Goal: Task Accomplishment & Management: Complete application form

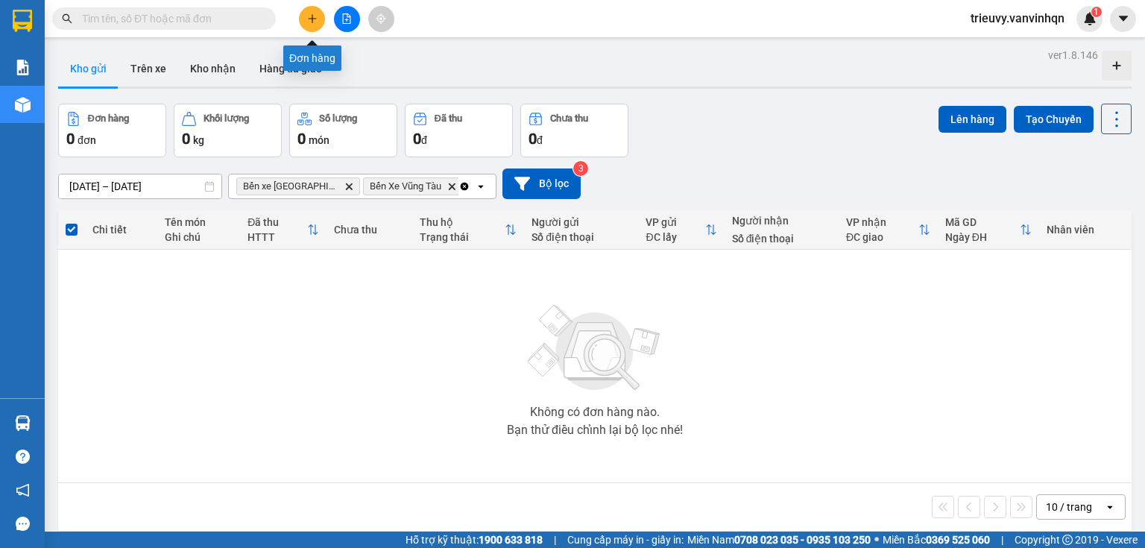
click at [316, 19] on icon "plus" at bounding box center [312, 18] width 10 height 10
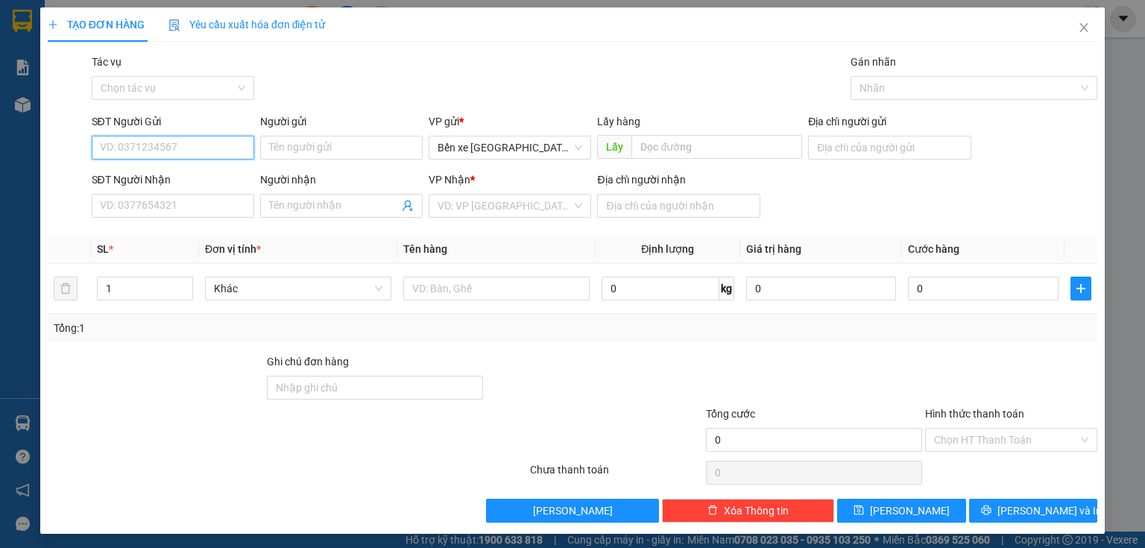
click at [113, 141] on input "SĐT Người Gửi" at bounding box center [173, 148] width 163 height 24
click at [123, 137] on input "0765339429" at bounding box center [173, 148] width 163 height 24
click at [531, 142] on span "Bến xe [GEOGRAPHIC_DATA]" at bounding box center [510, 147] width 145 height 22
type input "0765339429"
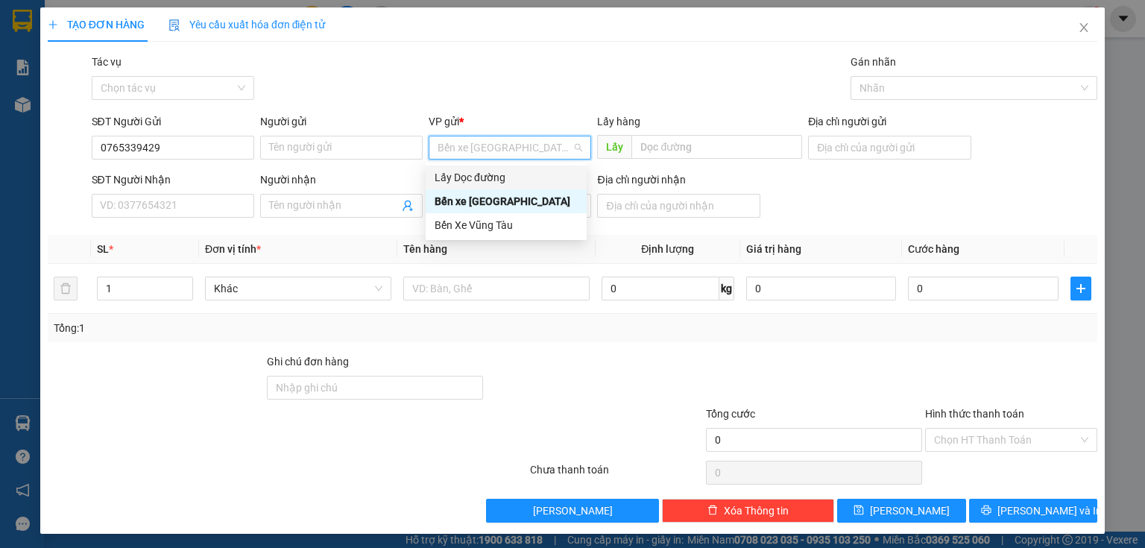
click at [517, 171] on div "Lấy Dọc đường" at bounding box center [506, 177] width 143 height 16
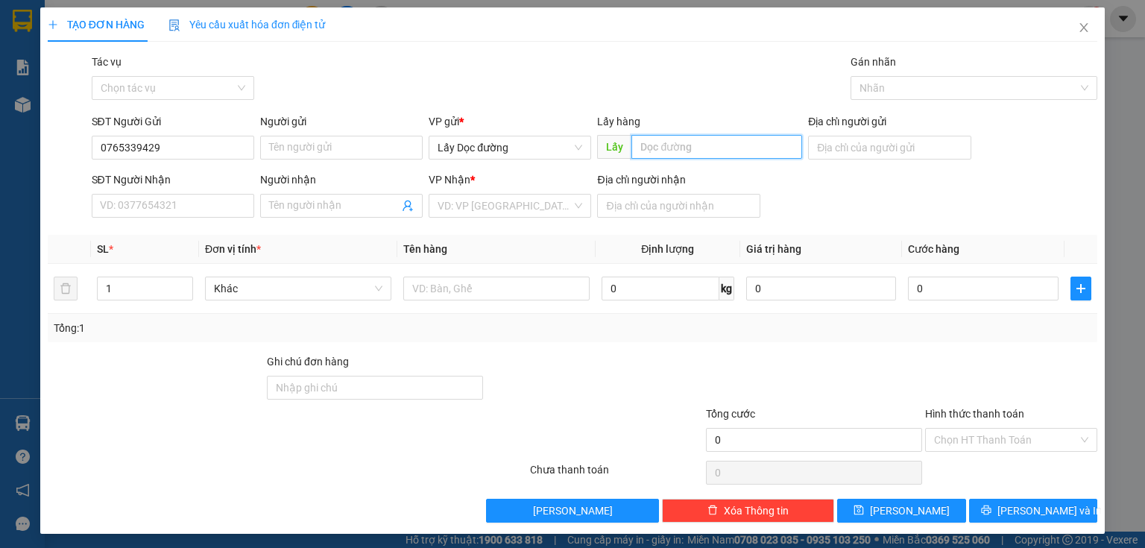
click at [647, 145] on input "text" at bounding box center [716, 147] width 171 height 24
click at [576, 200] on div "VD: VP [GEOGRAPHIC_DATA]" at bounding box center [510, 206] width 163 height 24
type input "quy nhơn"
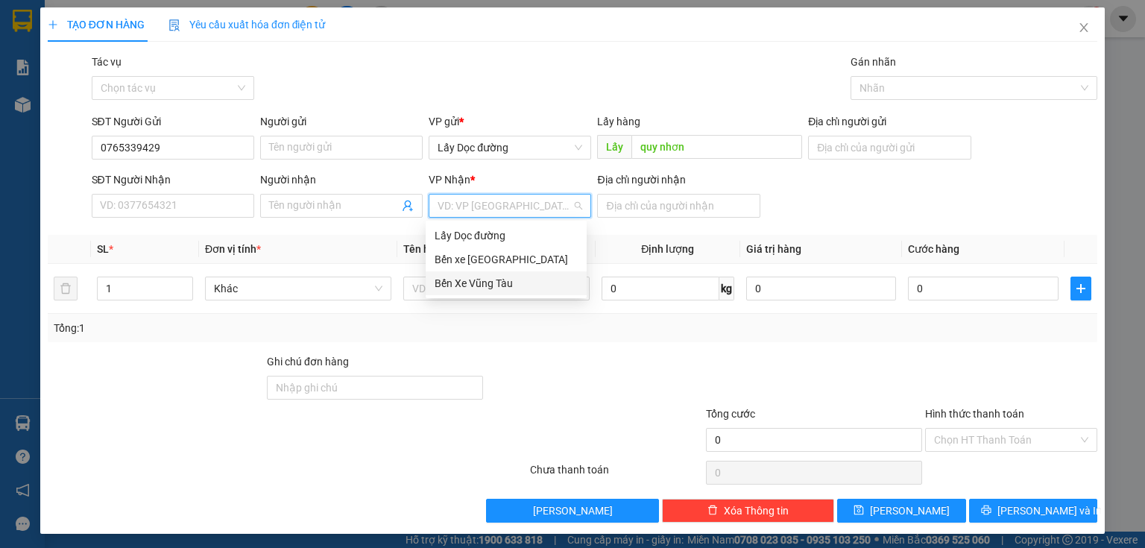
click at [514, 289] on div "Bến Xe Vũng Tàu" at bounding box center [506, 283] width 143 height 16
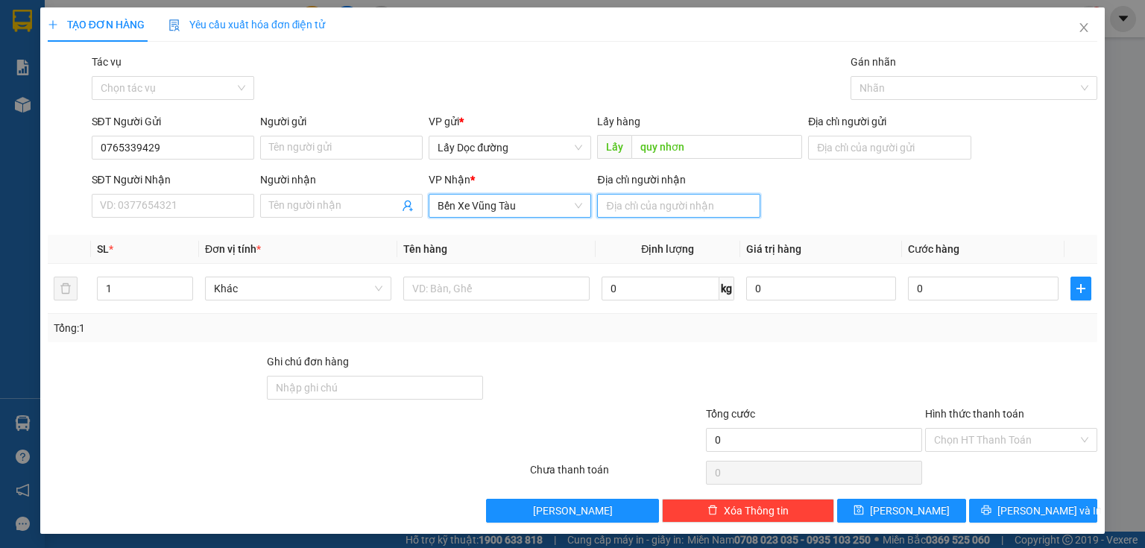
click at [644, 204] on input "Địa chỉ người nhận" at bounding box center [678, 206] width 163 height 24
click at [647, 192] on div "Địa chỉ người nhận" at bounding box center [678, 182] width 163 height 22
click at [641, 215] on input "Địa chỉ người nhận" at bounding box center [678, 206] width 163 height 24
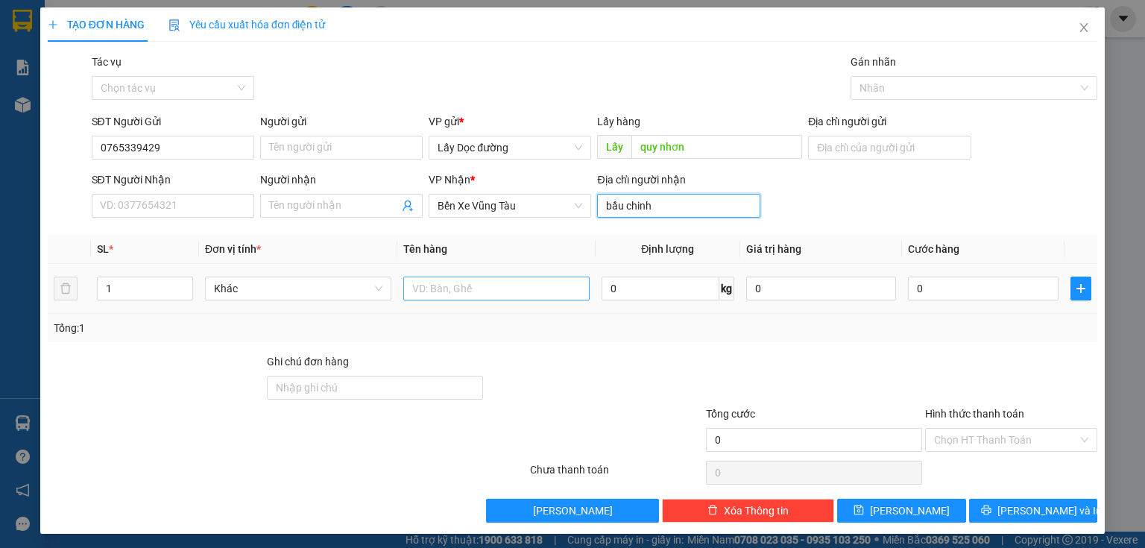
type input "bầu chinh"
click at [547, 289] on input "text" at bounding box center [496, 289] width 186 height 24
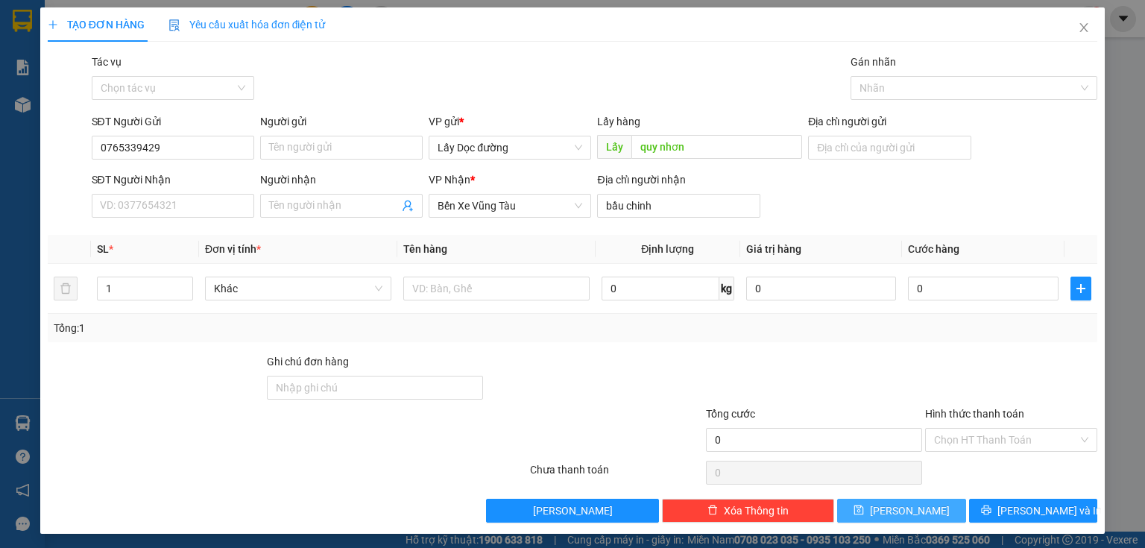
click at [853, 514] on button "[PERSON_NAME]" at bounding box center [901, 511] width 129 height 24
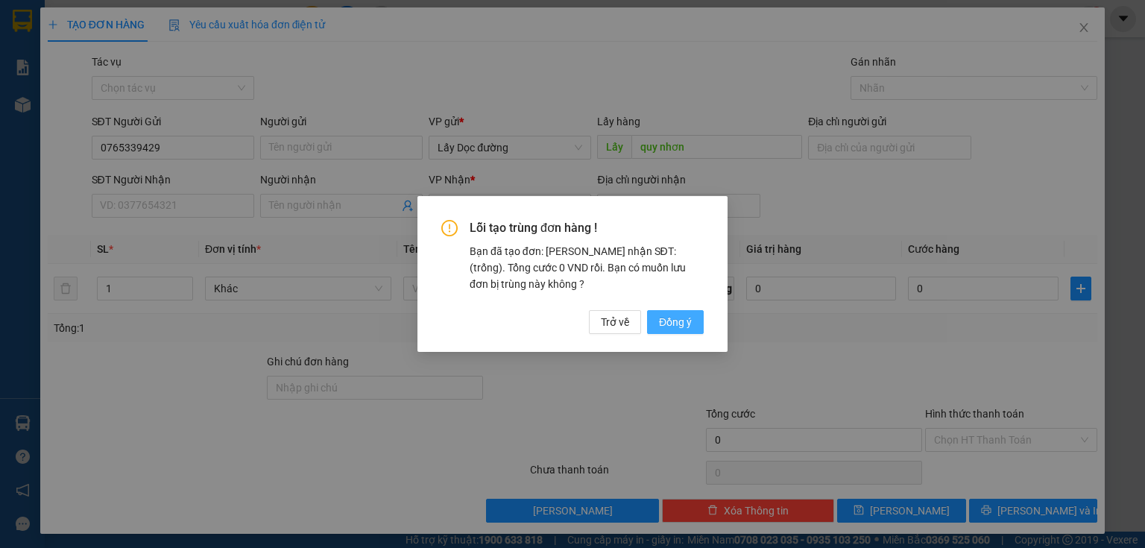
click at [698, 315] on button "Đồng ý" at bounding box center [675, 322] width 57 height 24
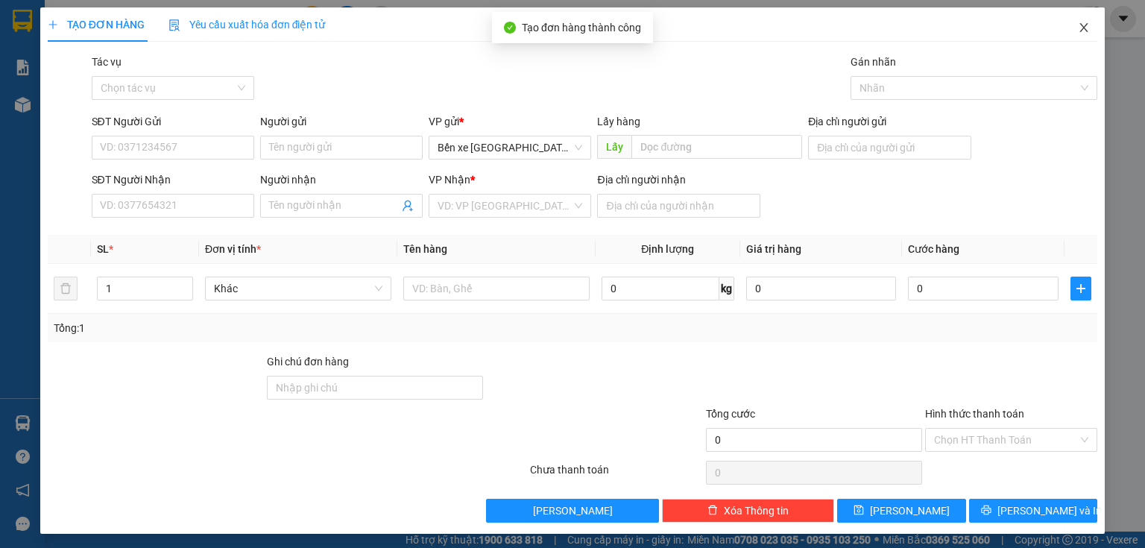
click at [1078, 33] on icon "close" at bounding box center [1084, 28] width 12 height 12
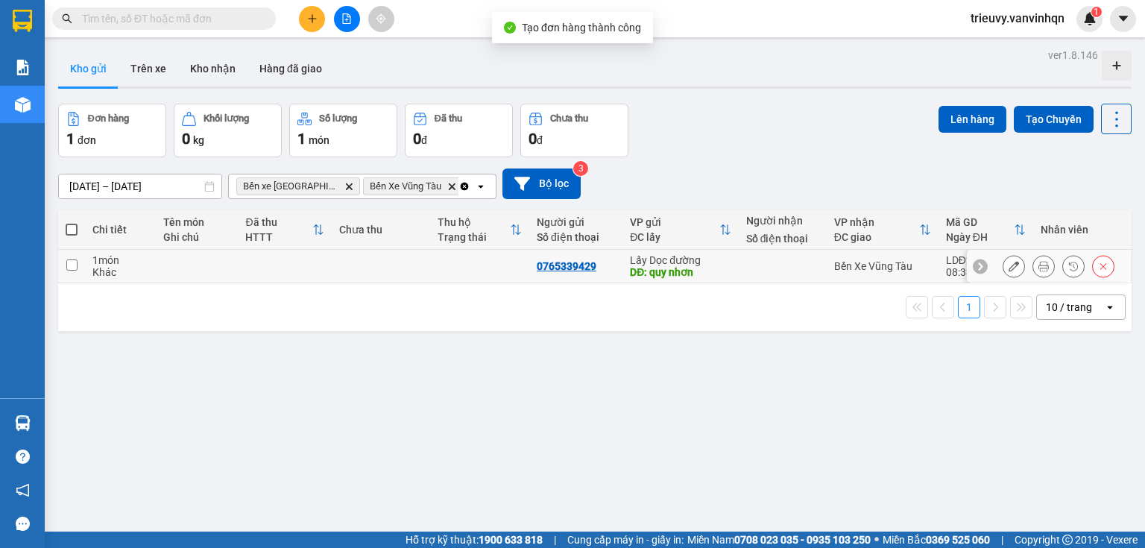
click at [218, 265] on td at bounding box center [197, 267] width 82 height 34
checkbox input "true"
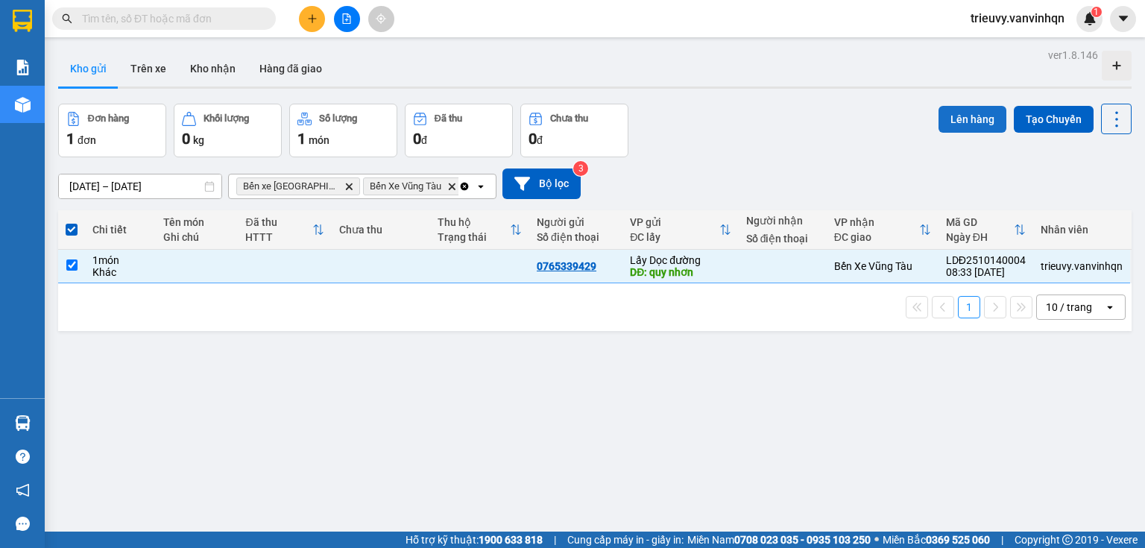
click at [965, 119] on button "Lên hàng" at bounding box center [973, 119] width 68 height 27
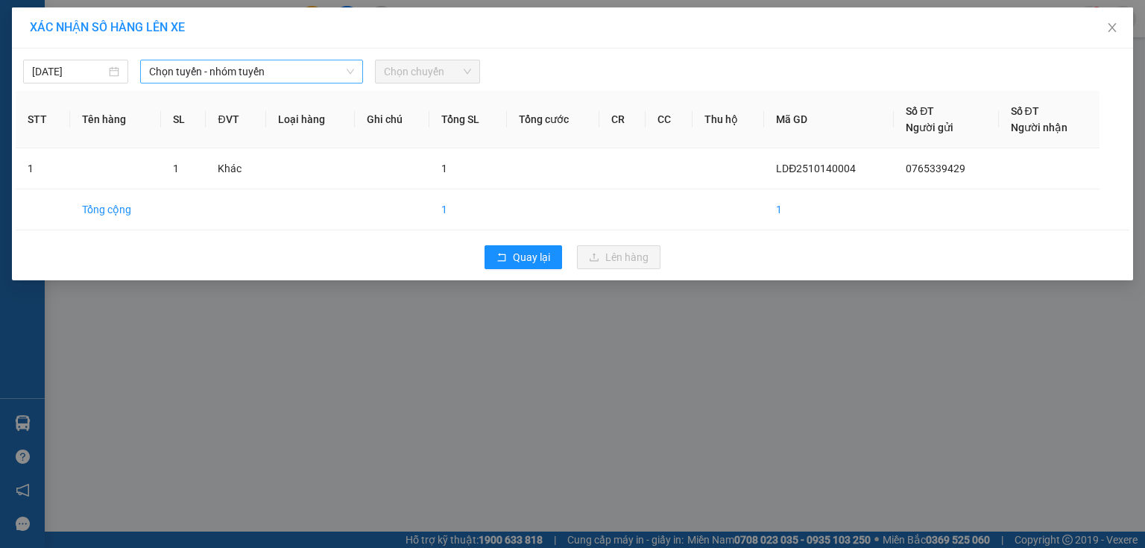
click at [257, 81] on span "Chọn tuyến - nhóm tuyến" at bounding box center [251, 71] width 205 height 22
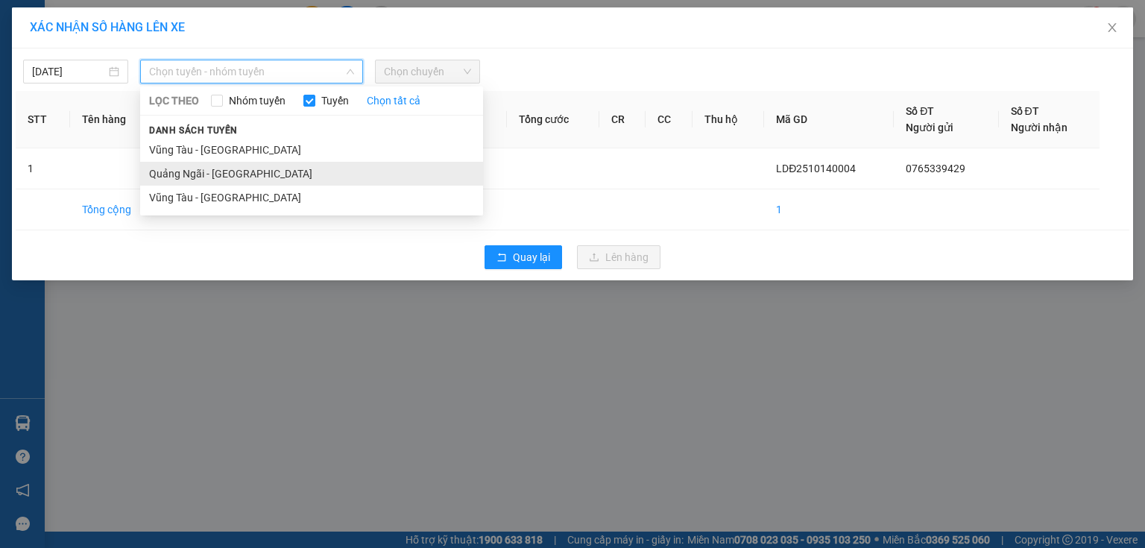
click at [245, 172] on li "Quảng Ngãi - [GEOGRAPHIC_DATA]" at bounding box center [311, 174] width 343 height 24
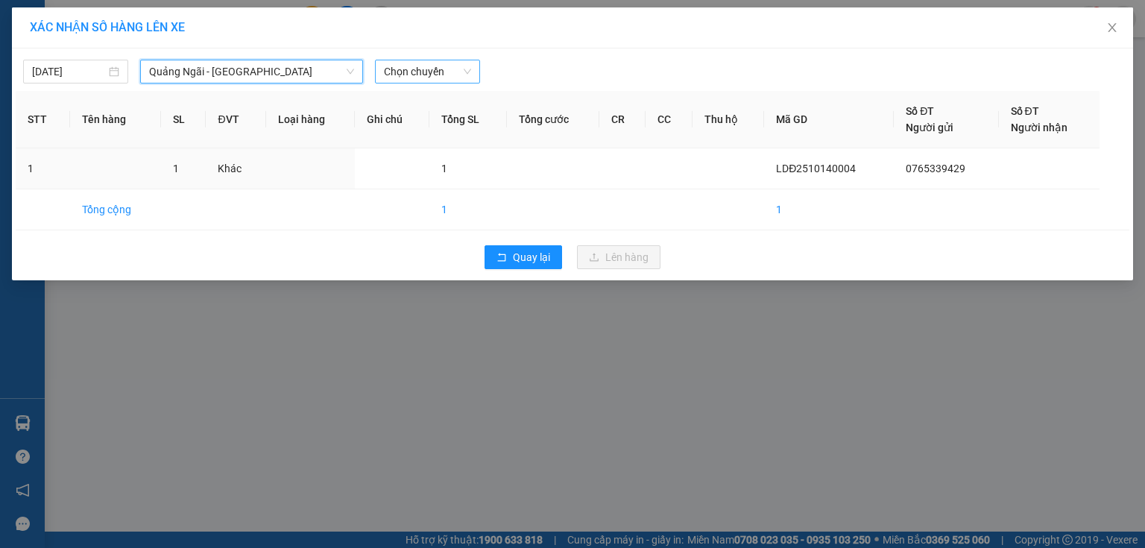
click at [441, 66] on span "Chọn chuyến" at bounding box center [427, 71] width 87 height 22
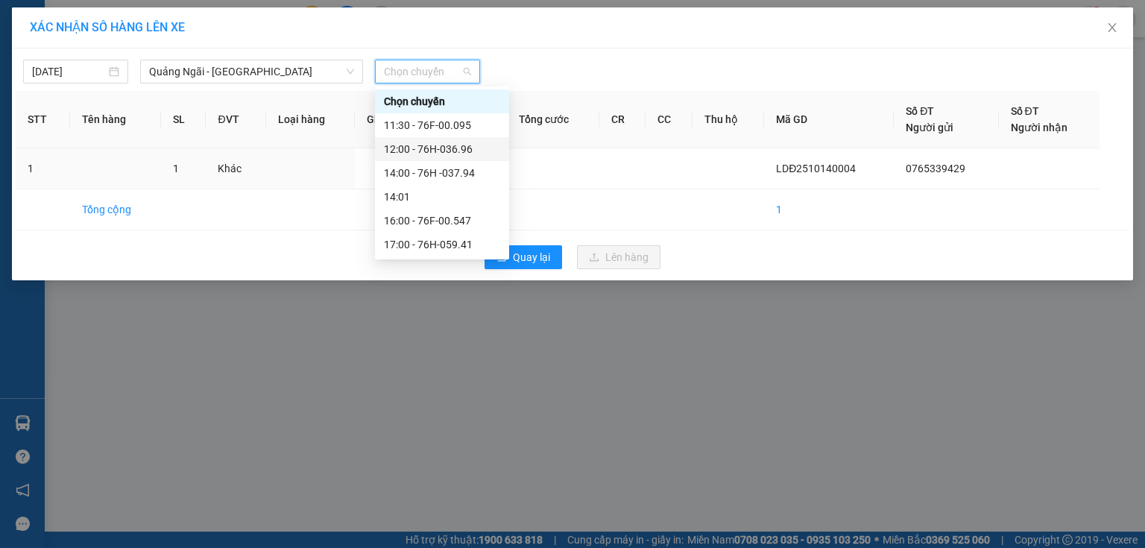
click at [431, 144] on div "12:00 - 76H-036.96" at bounding box center [442, 149] width 116 height 16
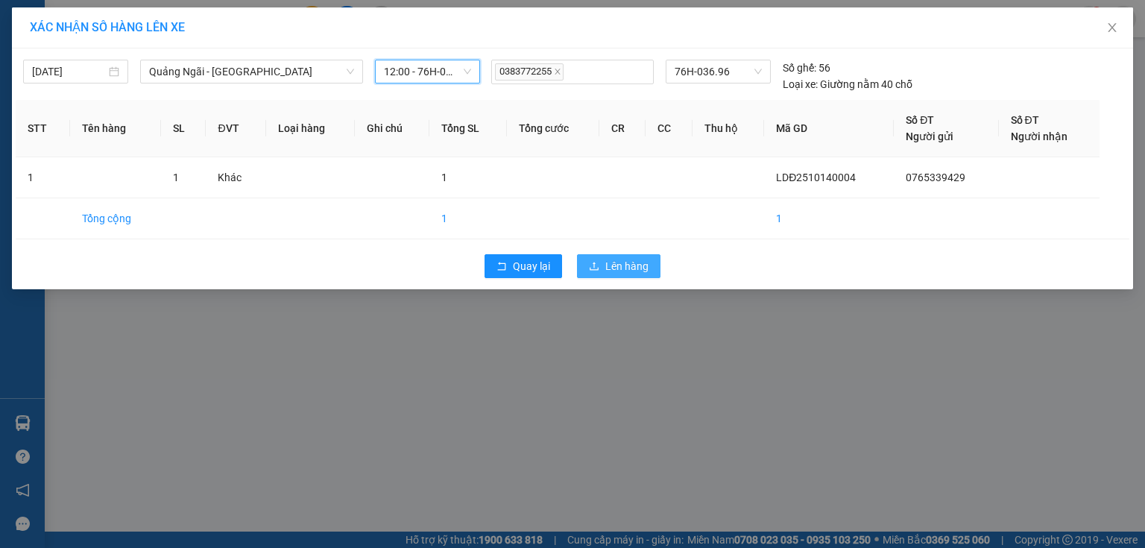
click at [606, 262] on span "Lên hàng" at bounding box center [626, 266] width 43 height 16
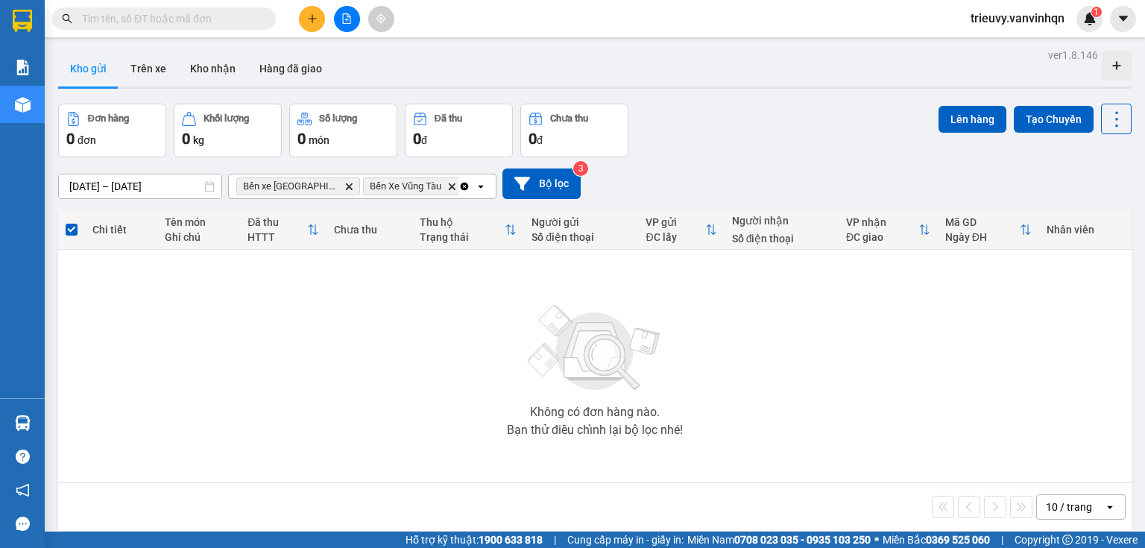
click at [261, 24] on span at bounding box center [265, 18] width 9 height 16
click at [262, 15] on span at bounding box center [265, 18] width 9 height 16
click at [257, 19] on input "text" at bounding box center [170, 18] width 176 height 16
click at [262, 13] on span at bounding box center [265, 18] width 9 height 16
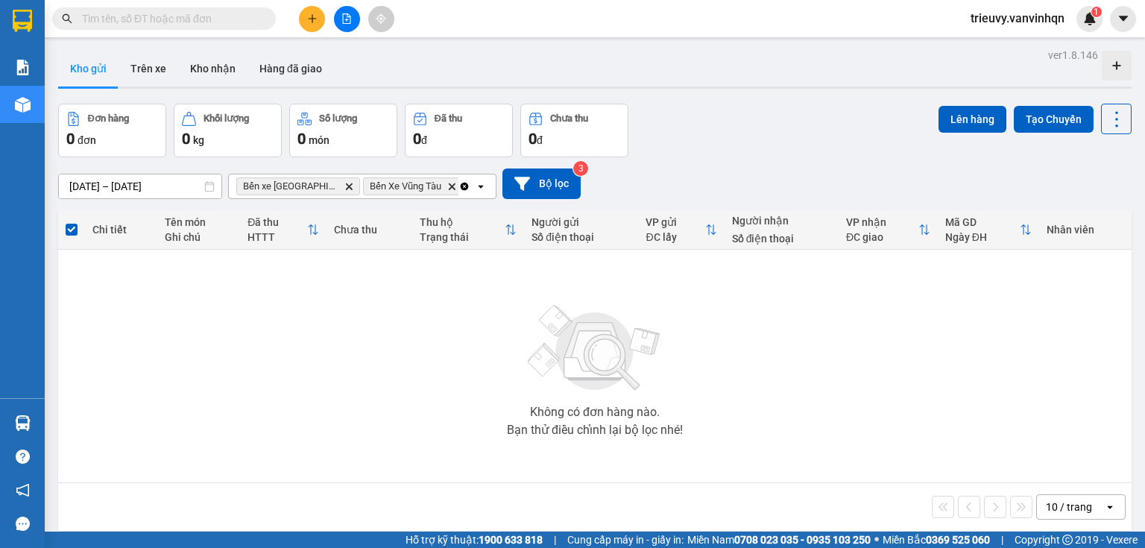
click at [224, 16] on input "text" at bounding box center [170, 18] width 176 height 16
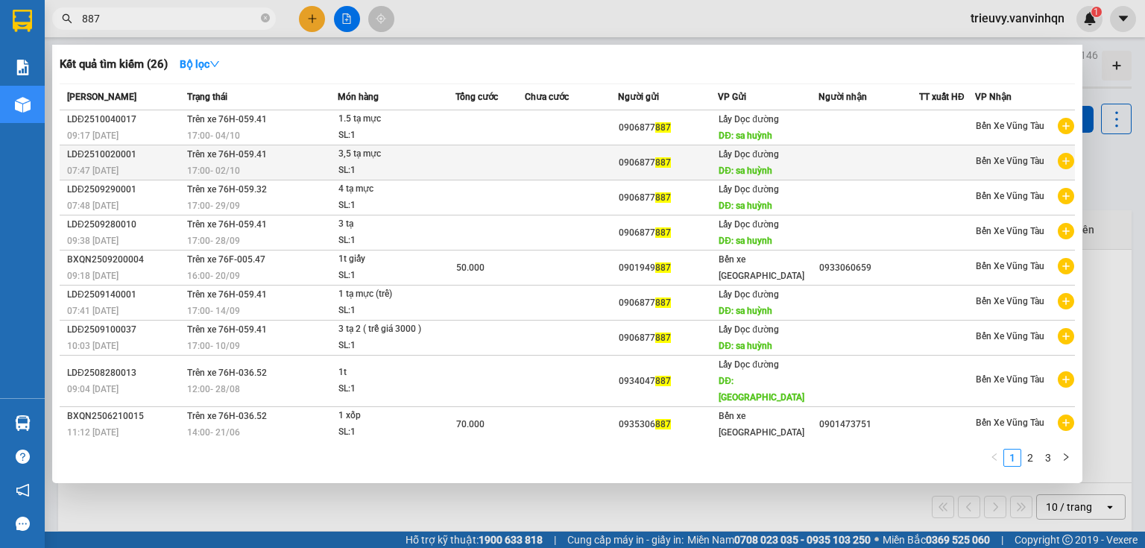
type input "887"
click at [382, 151] on div "3,5 tạ mực" at bounding box center [394, 154] width 112 height 16
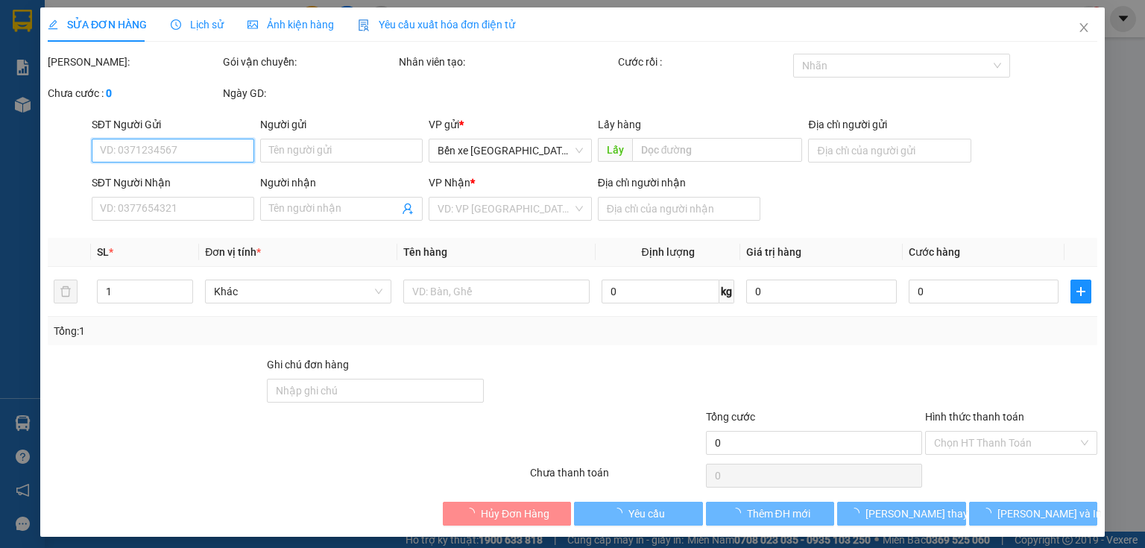
type input "0906877887"
type input "sa huỳnh"
type input "vũng tàu"
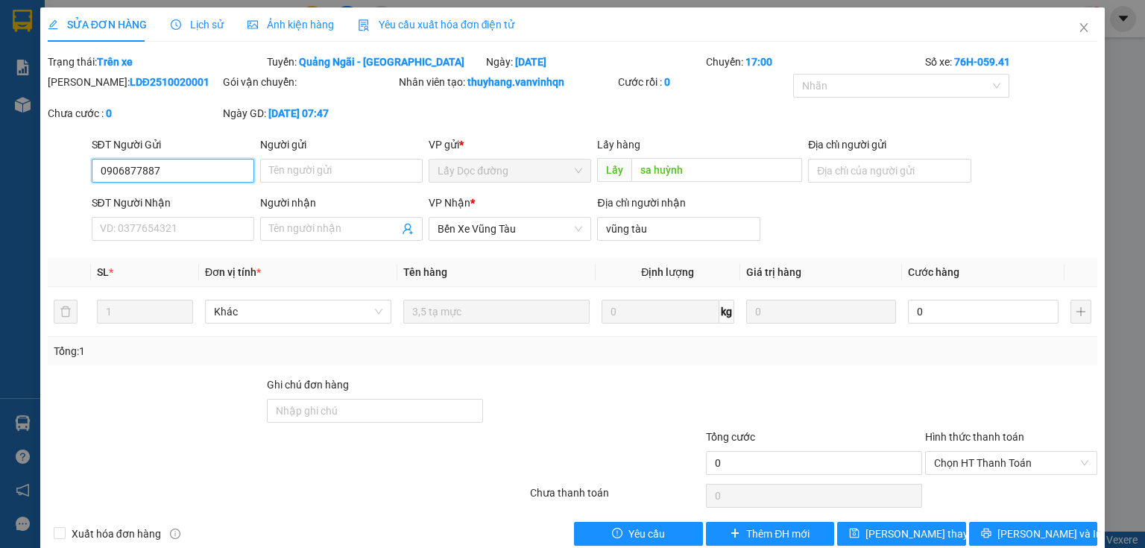
drag, startPoint x: 96, startPoint y: 167, endPoint x: 157, endPoint y: 168, distance: 61.1
click at [157, 168] on input "0906877887" at bounding box center [173, 171] width 163 height 24
click at [1078, 31] on icon "close" at bounding box center [1084, 28] width 12 height 12
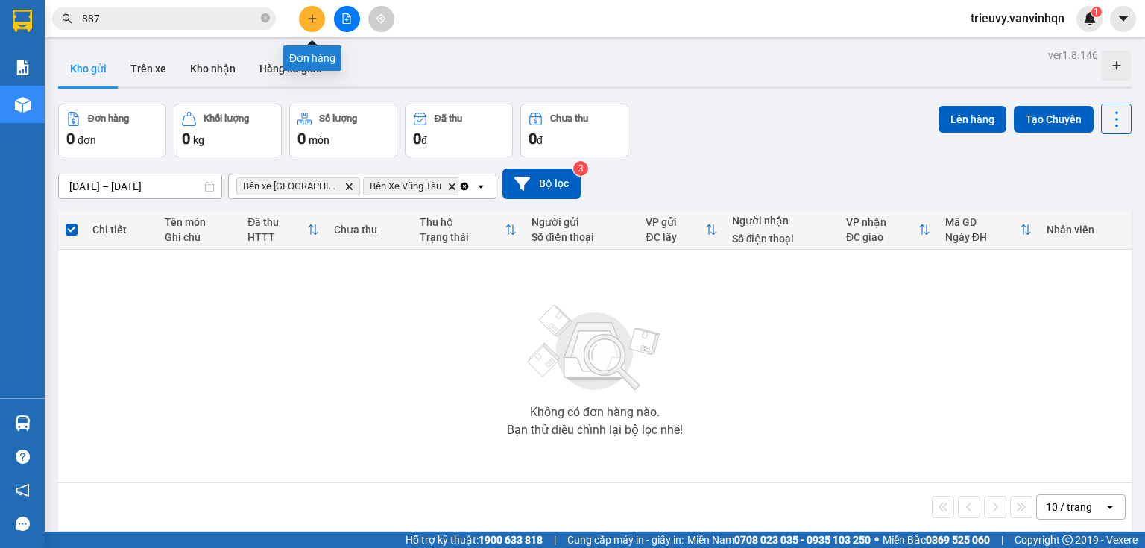
click at [318, 21] on button at bounding box center [312, 19] width 26 height 26
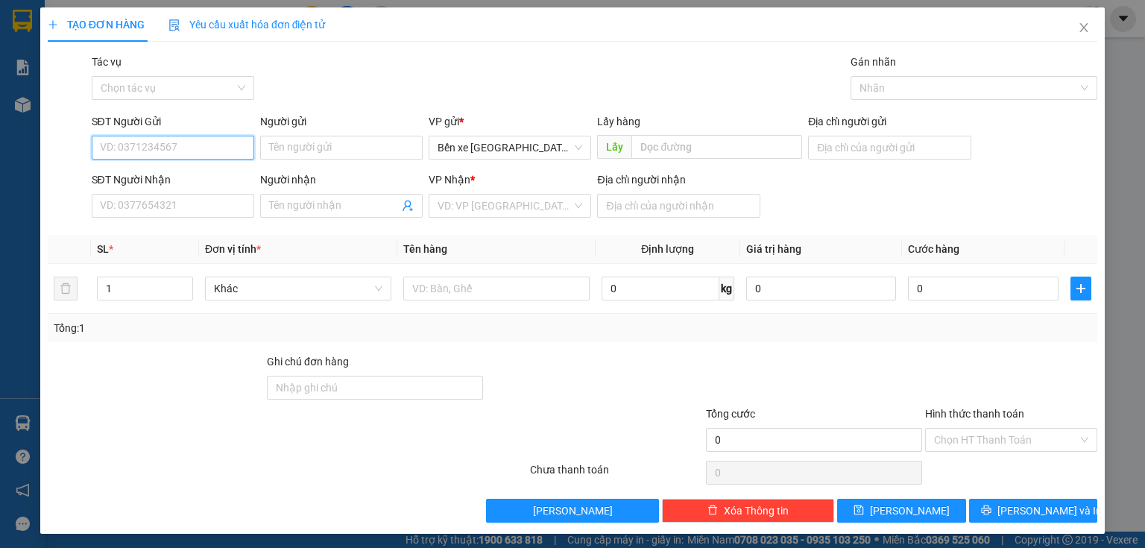
paste input "0906877887"
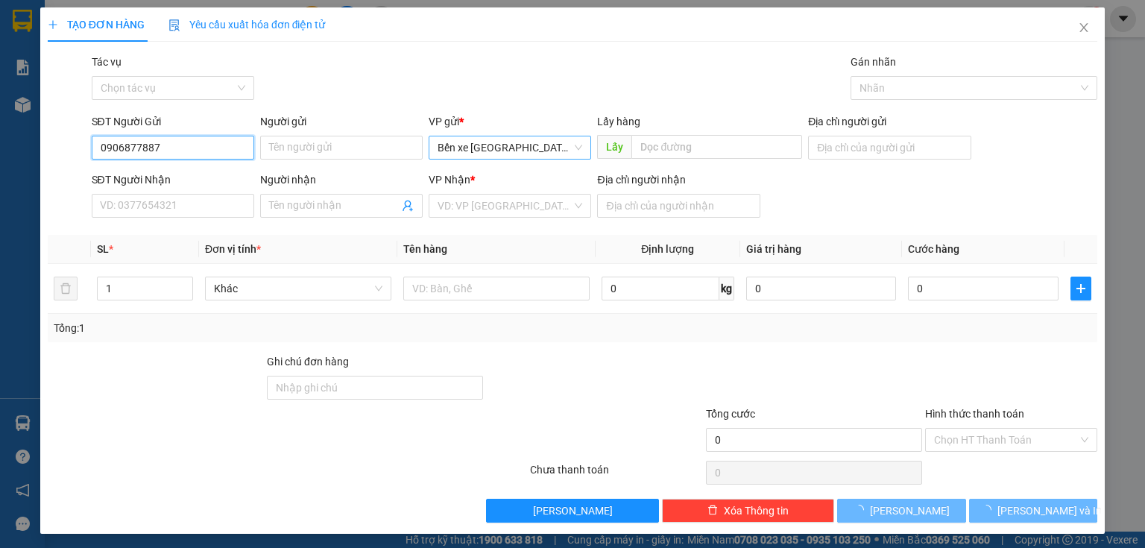
click at [488, 151] on span "Bến xe [GEOGRAPHIC_DATA]" at bounding box center [510, 147] width 145 height 22
type input "0906877887"
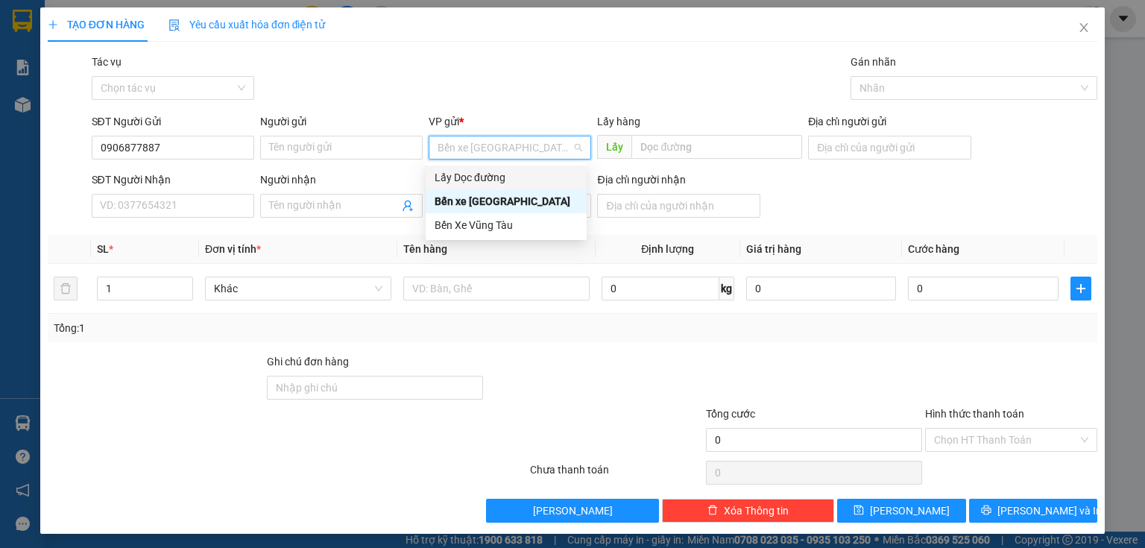
click at [494, 177] on div "Lấy Dọc đường" at bounding box center [506, 177] width 143 height 16
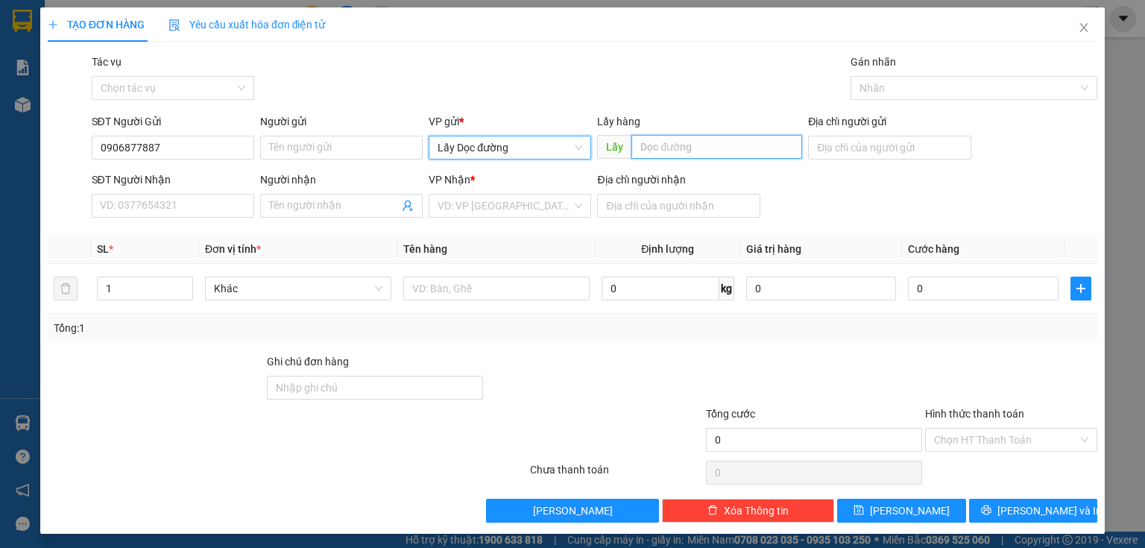
click at [660, 148] on input "text" at bounding box center [716, 147] width 171 height 24
type input "sa huỳnh"
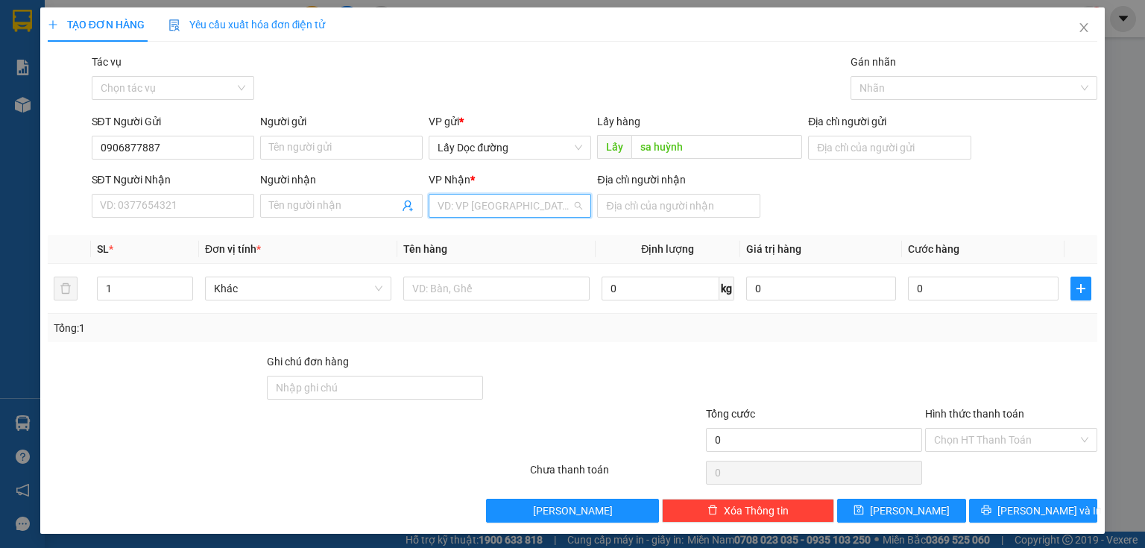
click at [528, 201] on input "search" at bounding box center [505, 206] width 134 height 22
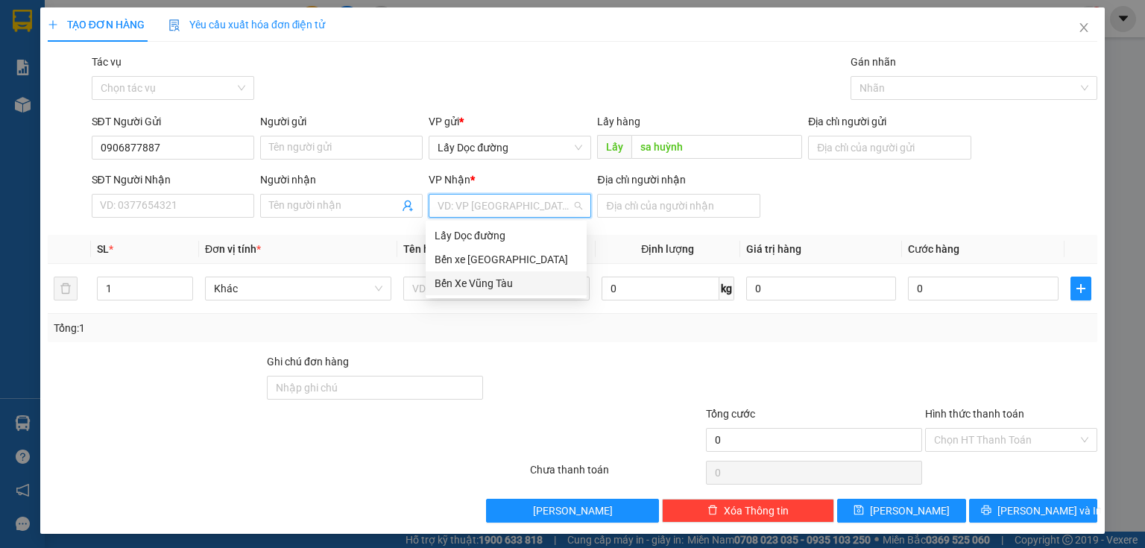
click at [517, 283] on div "Bến Xe Vũng Tàu" at bounding box center [506, 283] width 143 height 16
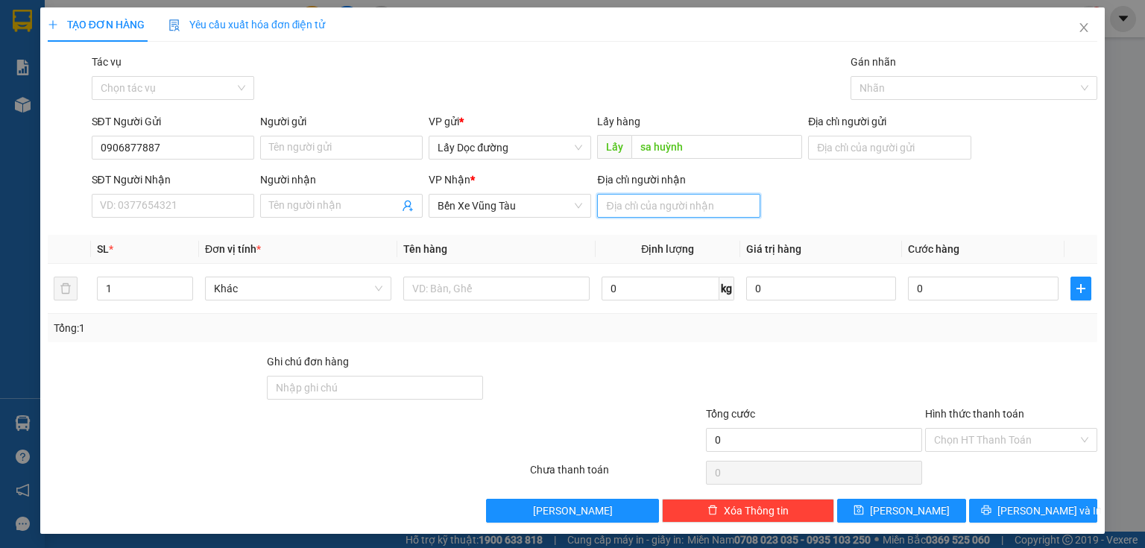
click at [633, 204] on input "Địa chỉ người nhận" at bounding box center [678, 206] width 163 height 24
type input "vũng tàu"
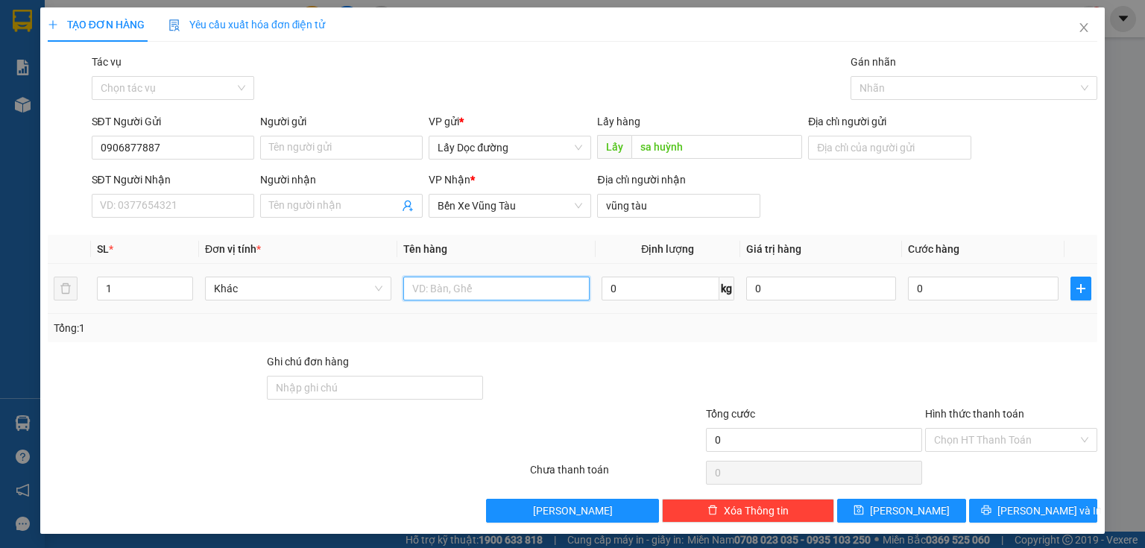
click at [556, 287] on input "text" at bounding box center [496, 289] width 186 height 24
type input "3 tạ mực"
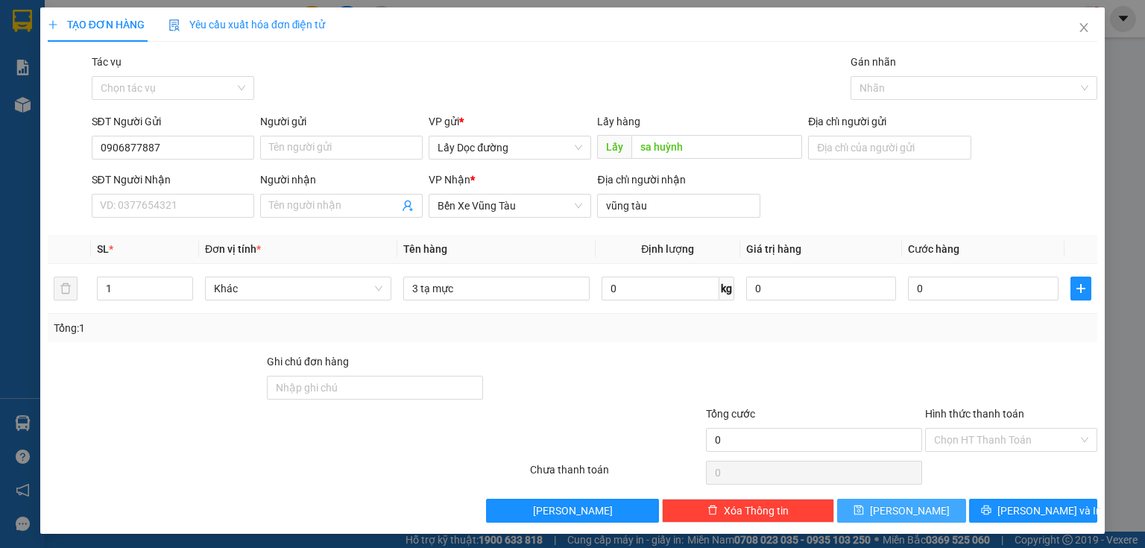
click at [864, 510] on icon "save" at bounding box center [859, 510] width 10 height 10
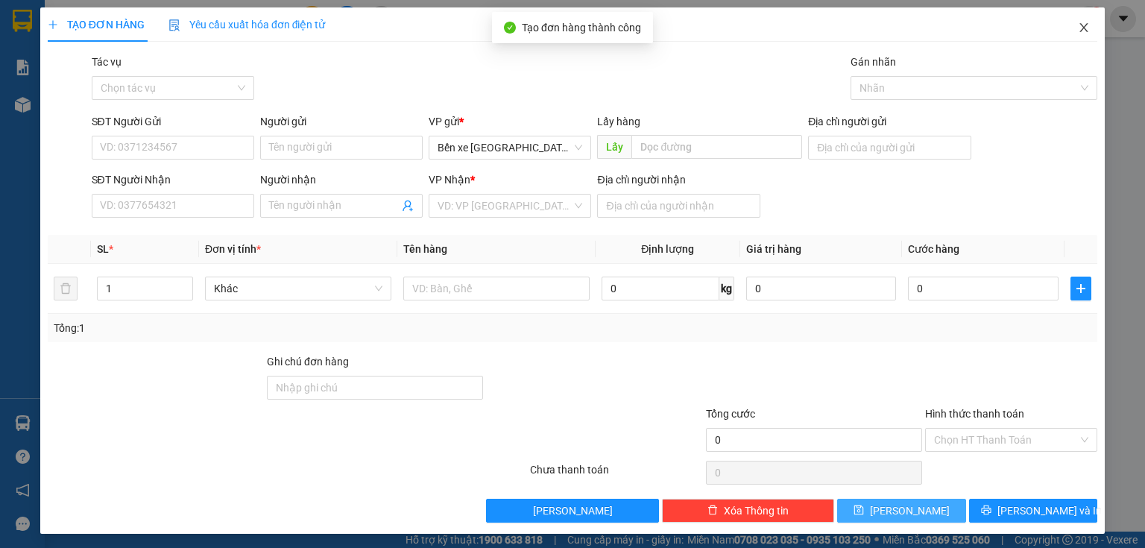
click at [1078, 29] on icon "close" at bounding box center [1084, 28] width 12 height 12
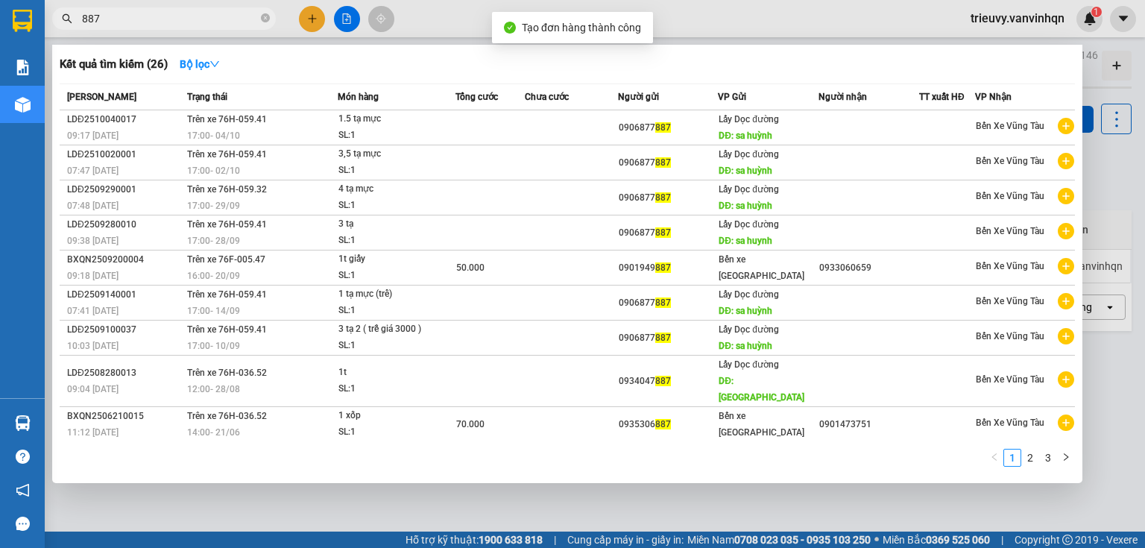
click at [215, 21] on input "887" at bounding box center [170, 18] width 176 height 16
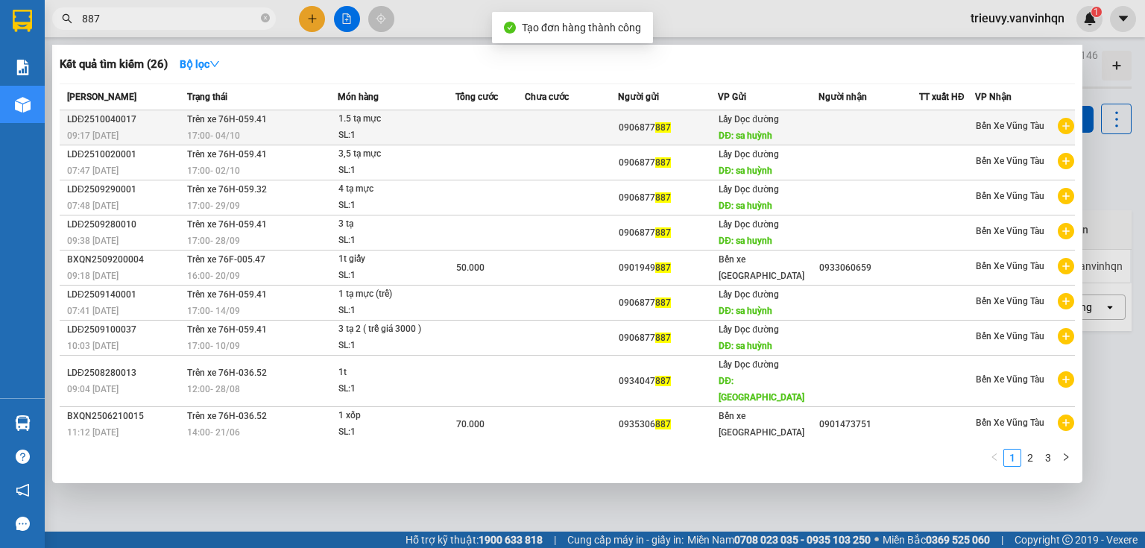
click at [694, 140] on td "0906877 887" at bounding box center [668, 127] width 101 height 35
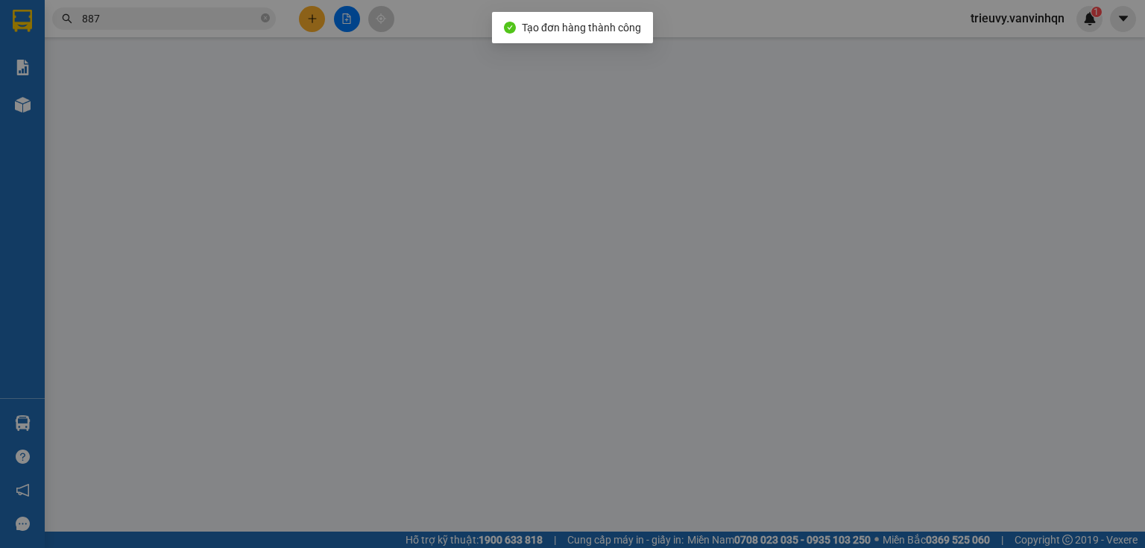
type input "0906877887"
type input "sa huỳnh"
type input "vũng tàu"
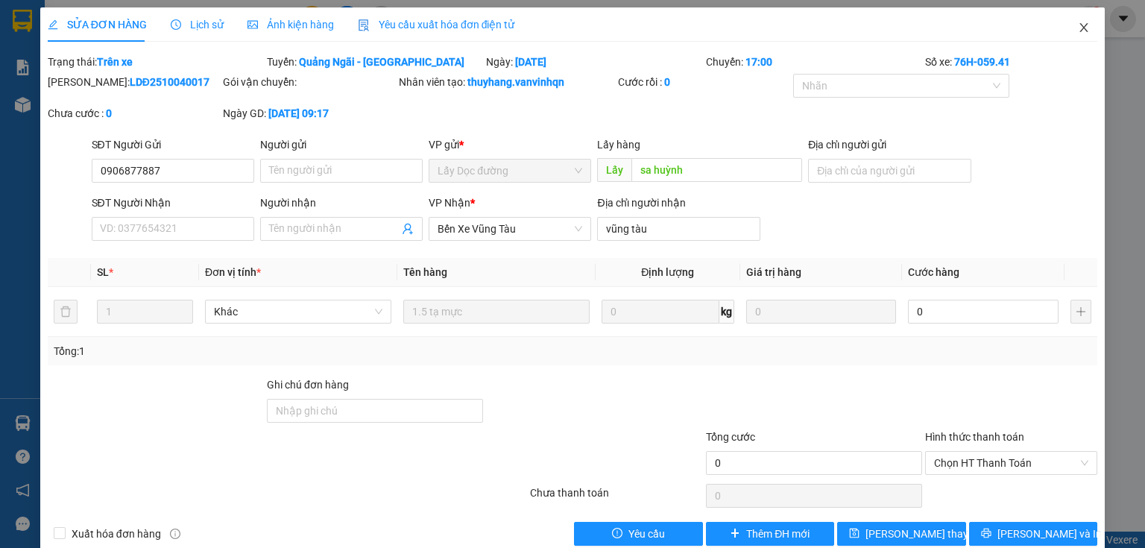
click at [1063, 30] on span "Close" at bounding box center [1084, 28] width 42 height 42
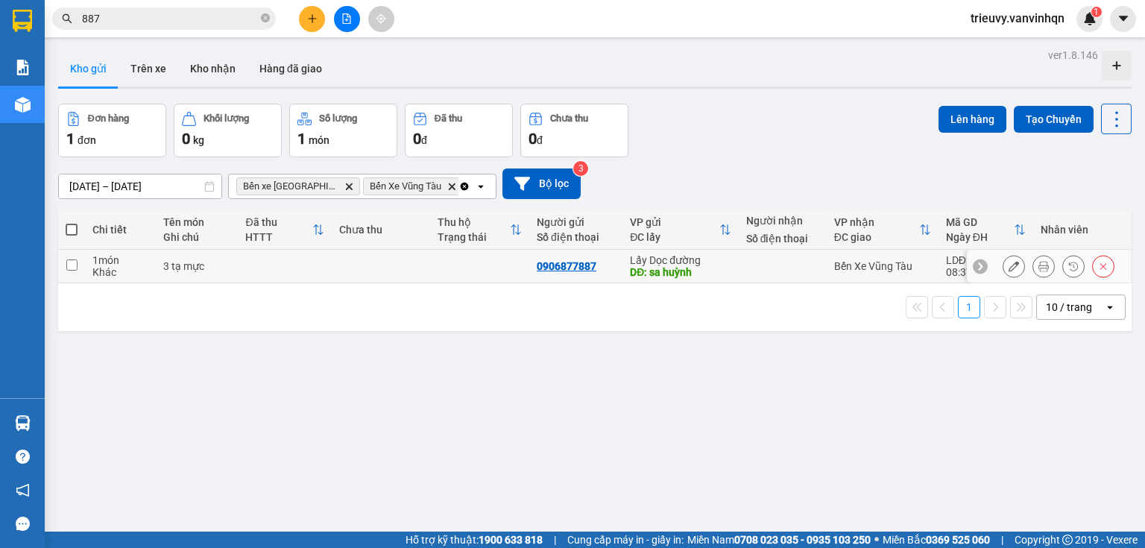
click at [212, 259] on td "3 tạ mực" at bounding box center [197, 267] width 82 height 34
checkbox input "true"
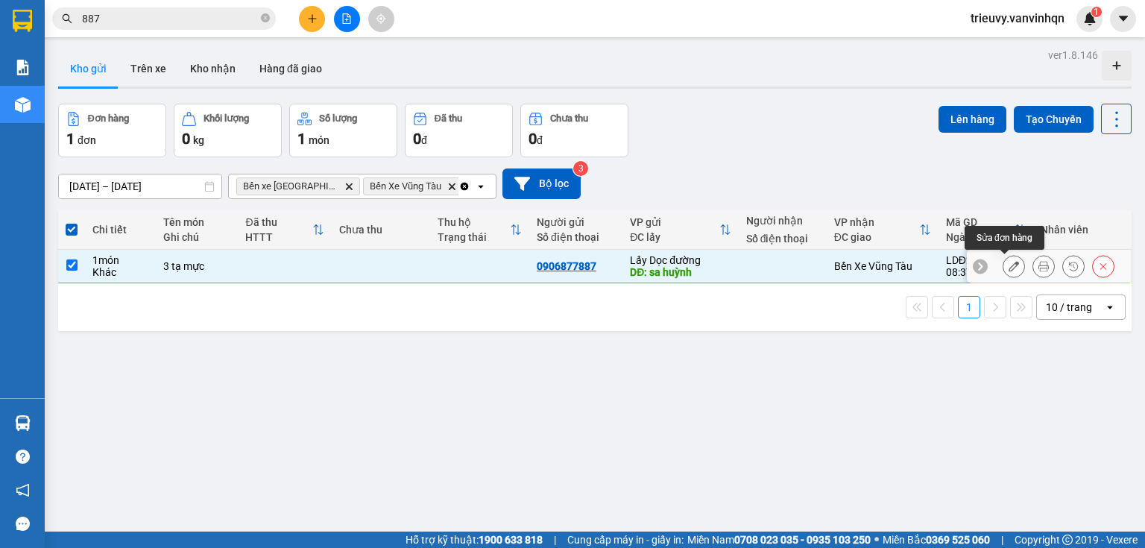
click at [1003, 274] on button at bounding box center [1013, 266] width 21 height 26
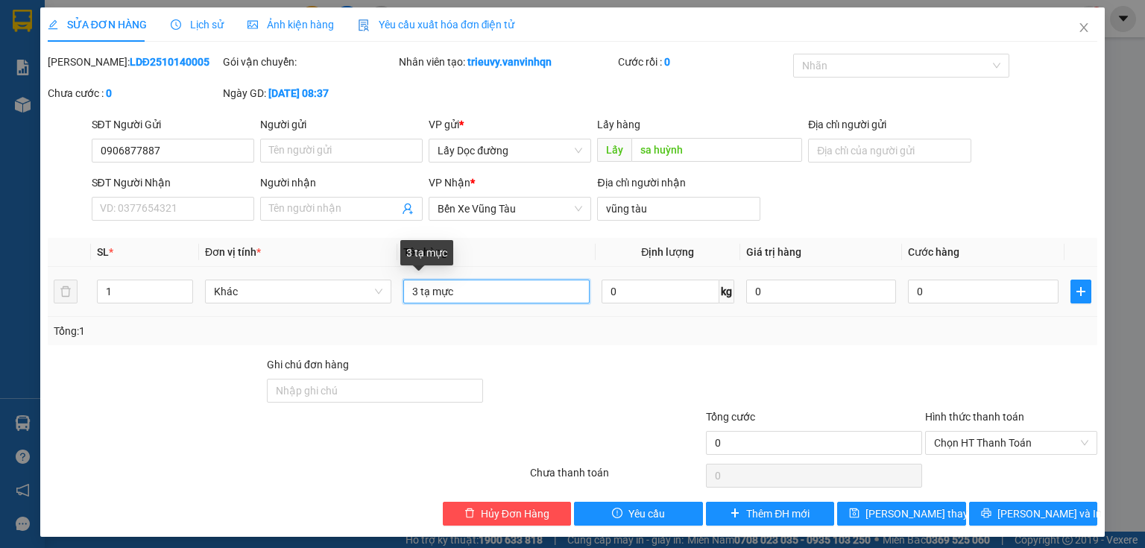
click at [497, 295] on input "3 tạ mực" at bounding box center [496, 292] width 186 height 24
type input "3 tạ mực ( trễ )"
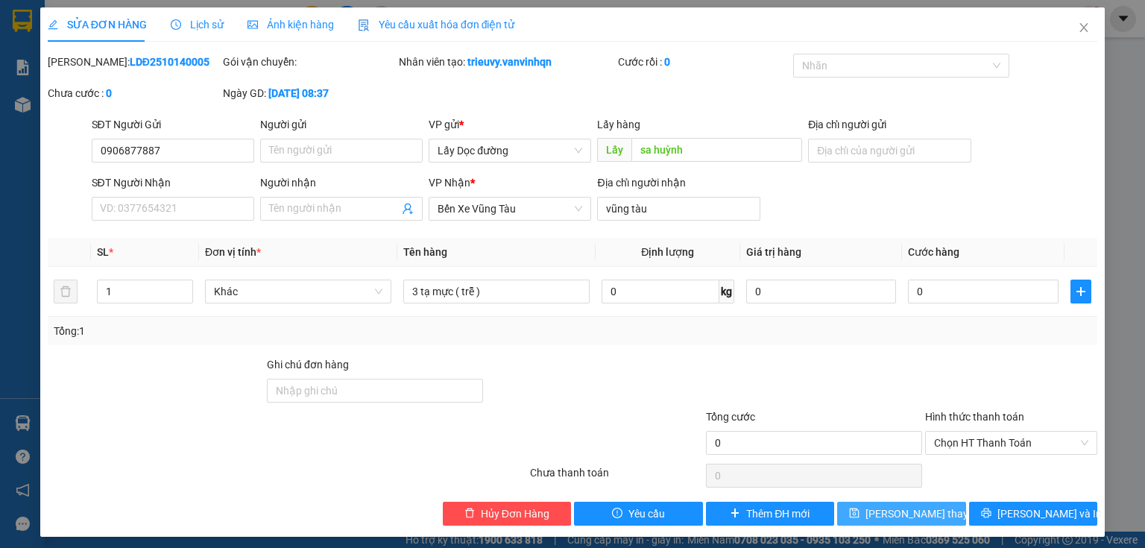
click at [860, 513] on icon "save" at bounding box center [854, 513] width 10 height 10
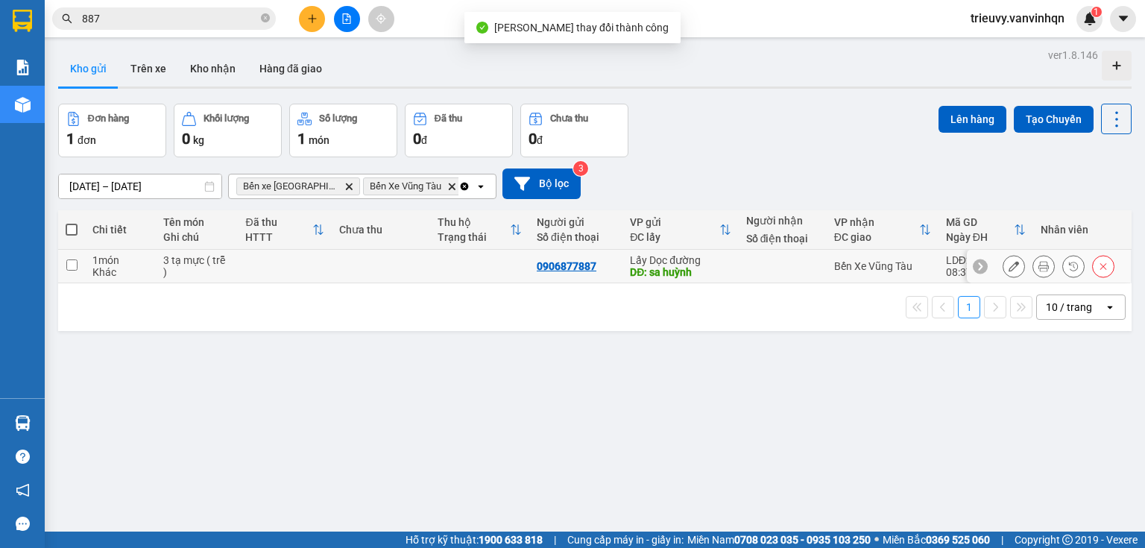
click at [332, 251] on td at bounding box center [381, 267] width 99 height 34
checkbox input "true"
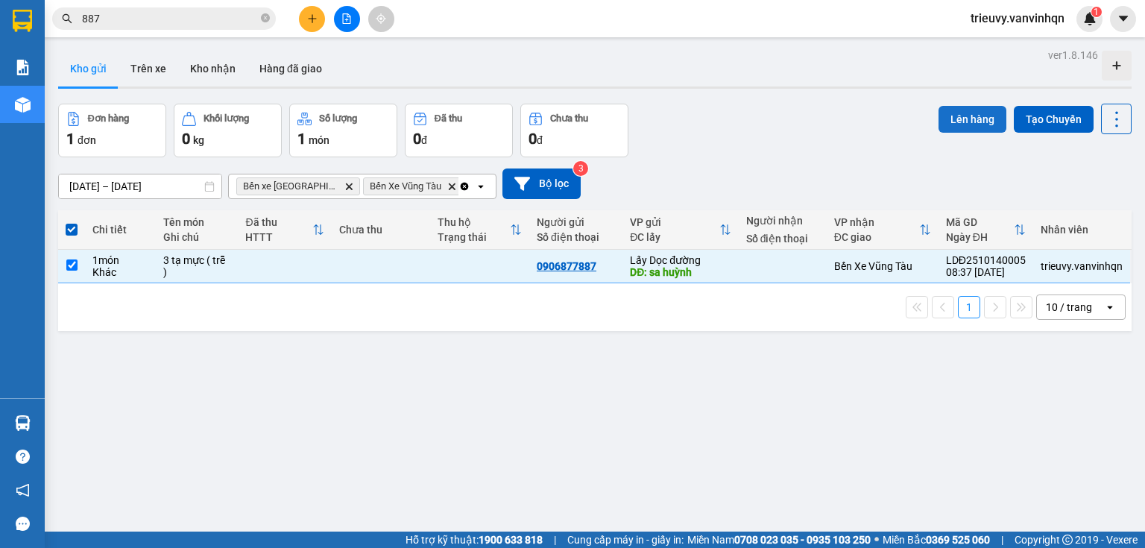
click at [976, 122] on button "Lên hàng" at bounding box center [973, 119] width 68 height 27
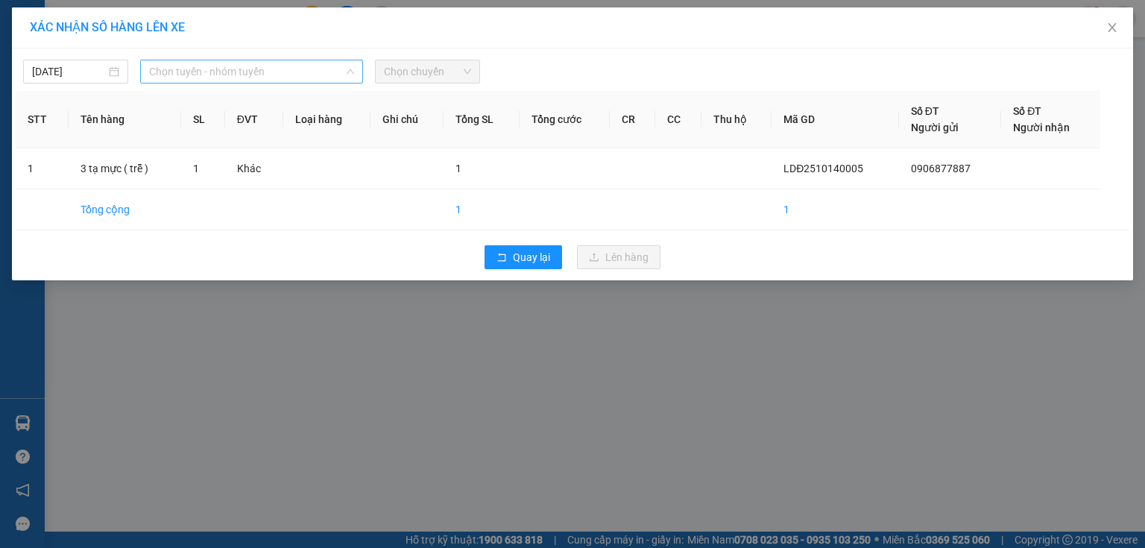
drag, startPoint x: 319, startPoint y: 63, endPoint x: 274, endPoint y: 109, distance: 64.3
click at [317, 69] on span "Chọn tuyến - nhóm tuyến" at bounding box center [251, 71] width 205 height 22
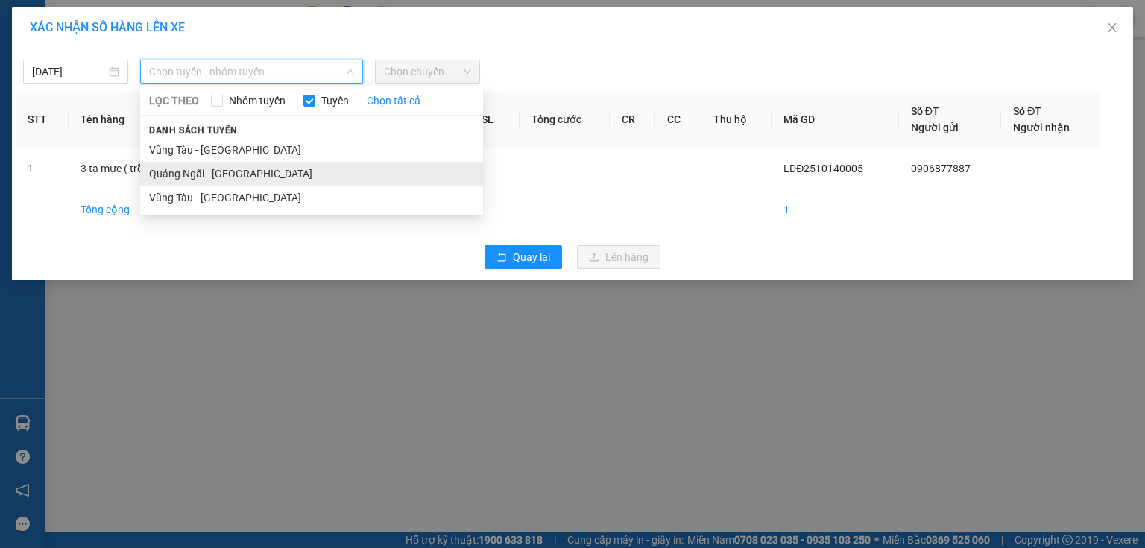
click at [227, 180] on li "Quảng Ngãi - [GEOGRAPHIC_DATA]" at bounding box center [311, 174] width 343 height 24
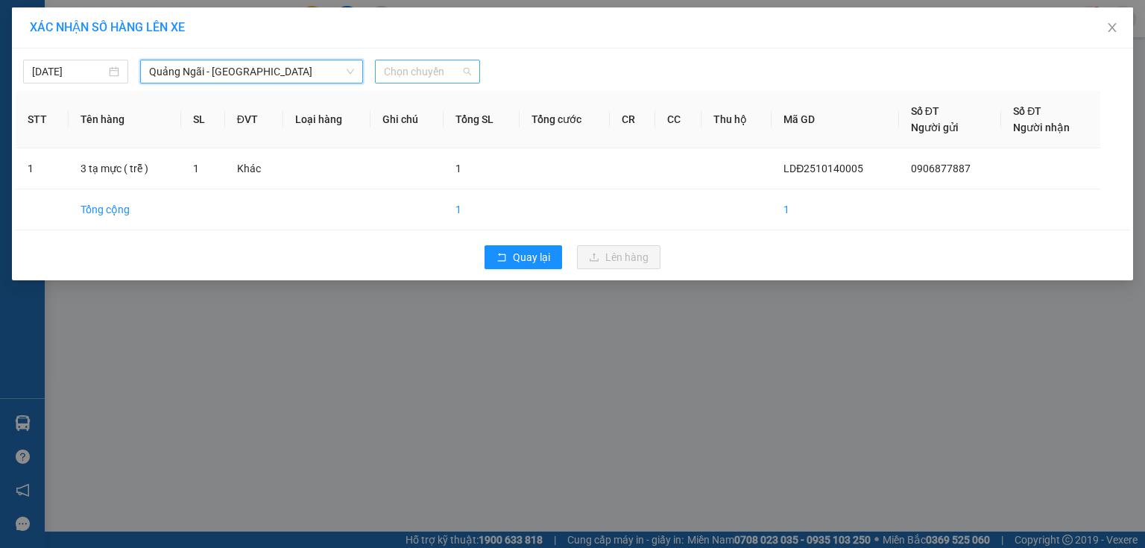
click at [445, 69] on span "Chọn chuyến" at bounding box center [427, 71] width 87 height 22
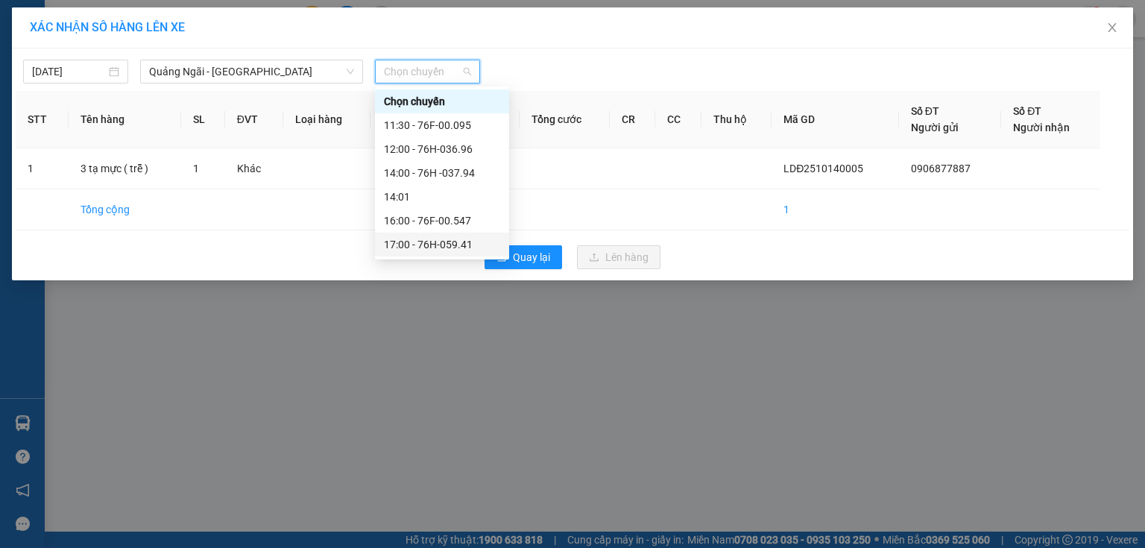
click at [471, 237] on div "17:00 - 76H-059.41" at bounding box center [442, 244] width 116 height 16
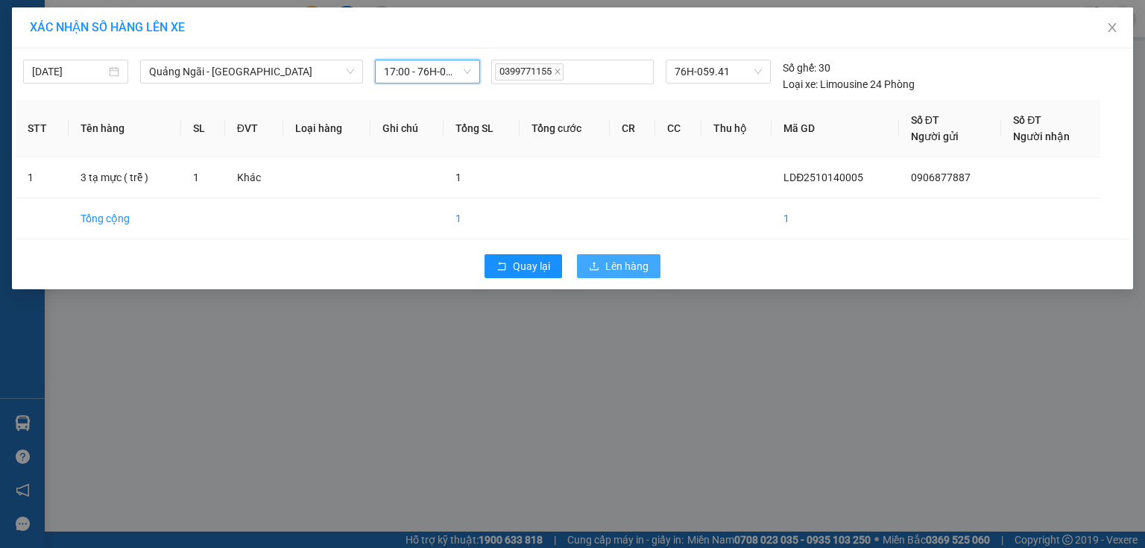
click at [616, 265] on span "Lên hàng" at bounding box center [626, 266] width 43 height 16
